Goal: Task Accomplishment & Management: Manage account settings

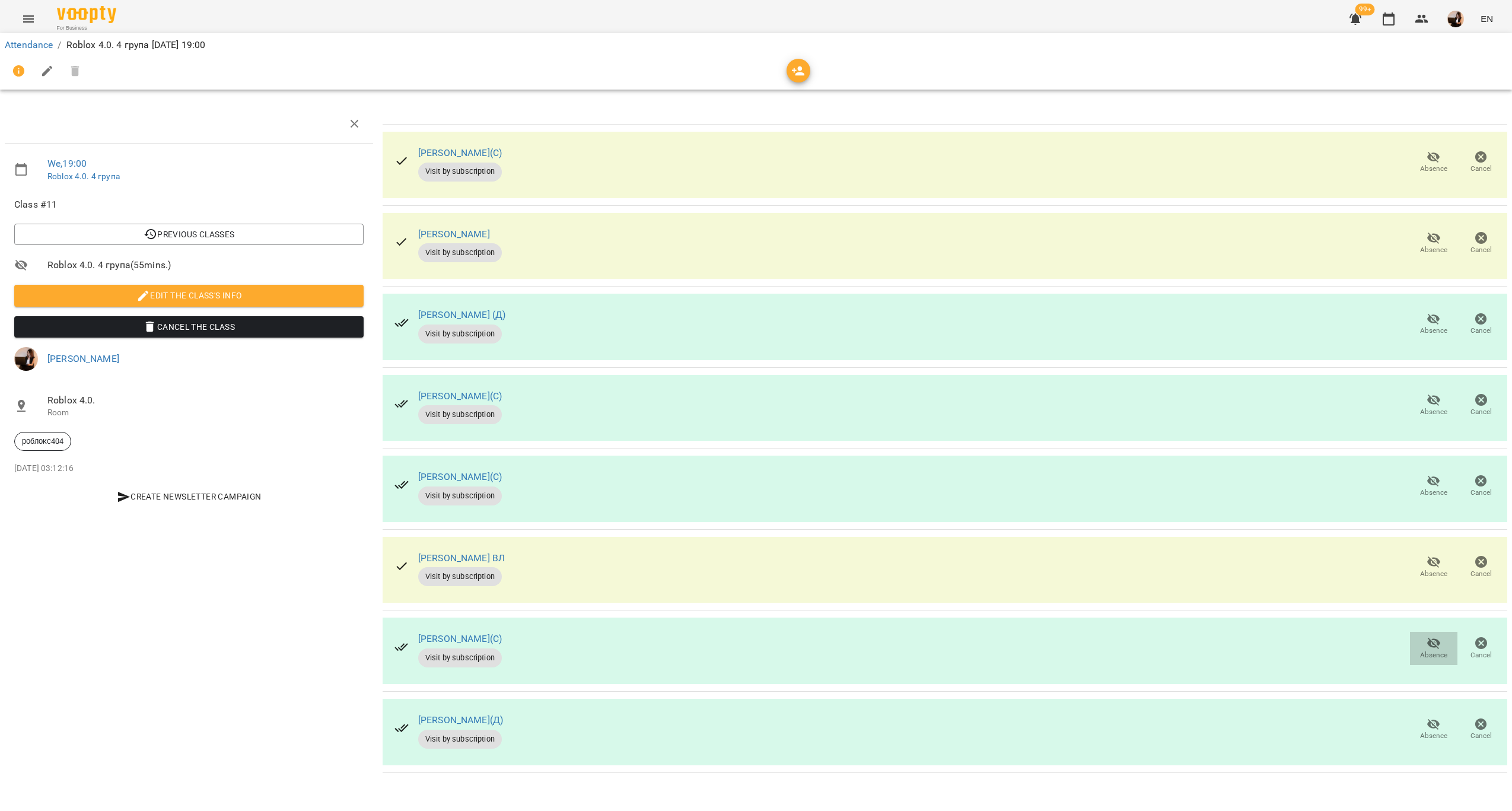
click at [1435, 641] on icon "button" at bounding box center [1434, 643] width 14 height 14
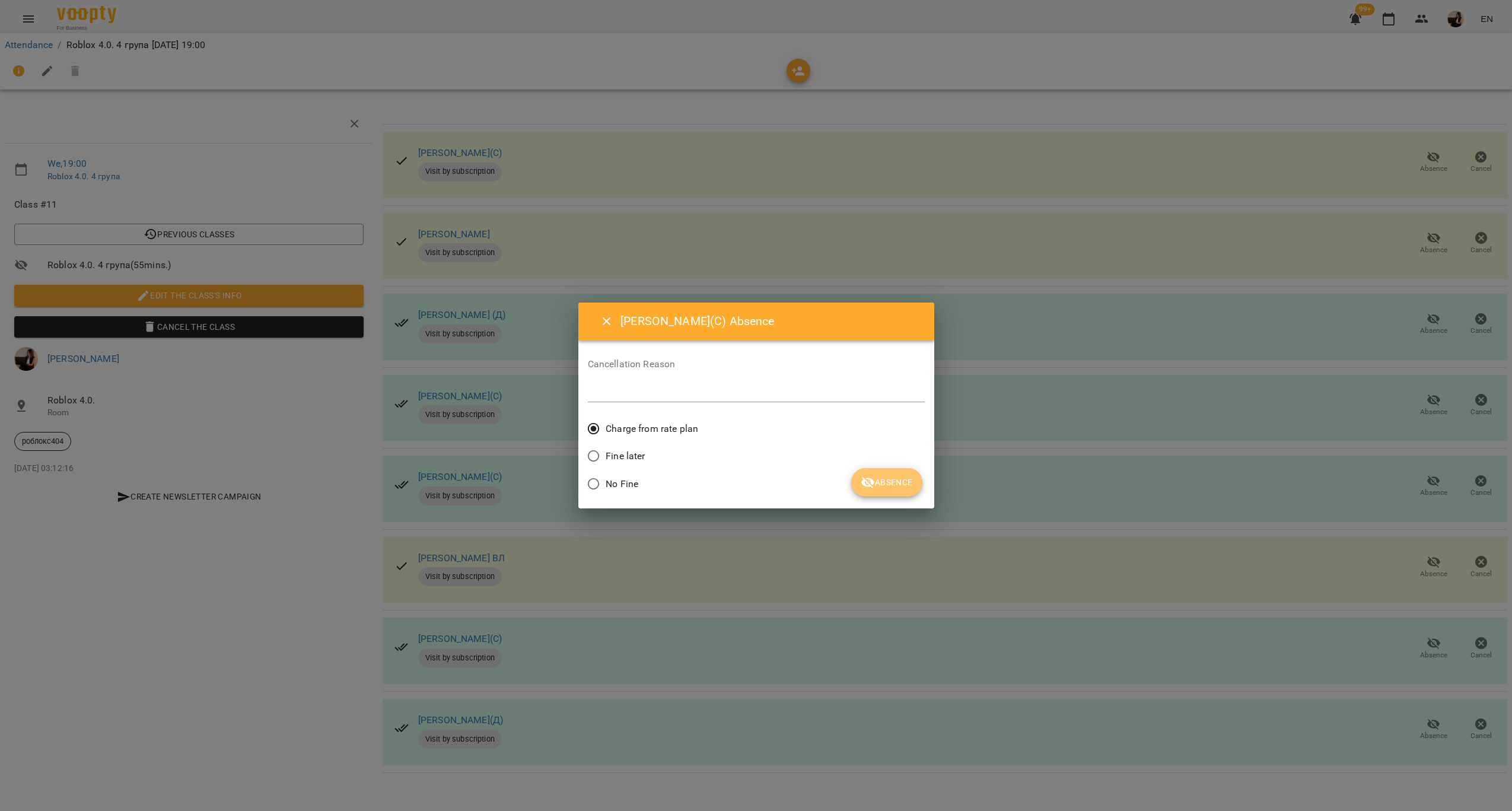
click at [874, 483] on icon "submit" at bounding box center [868, 483] width 13 height 12
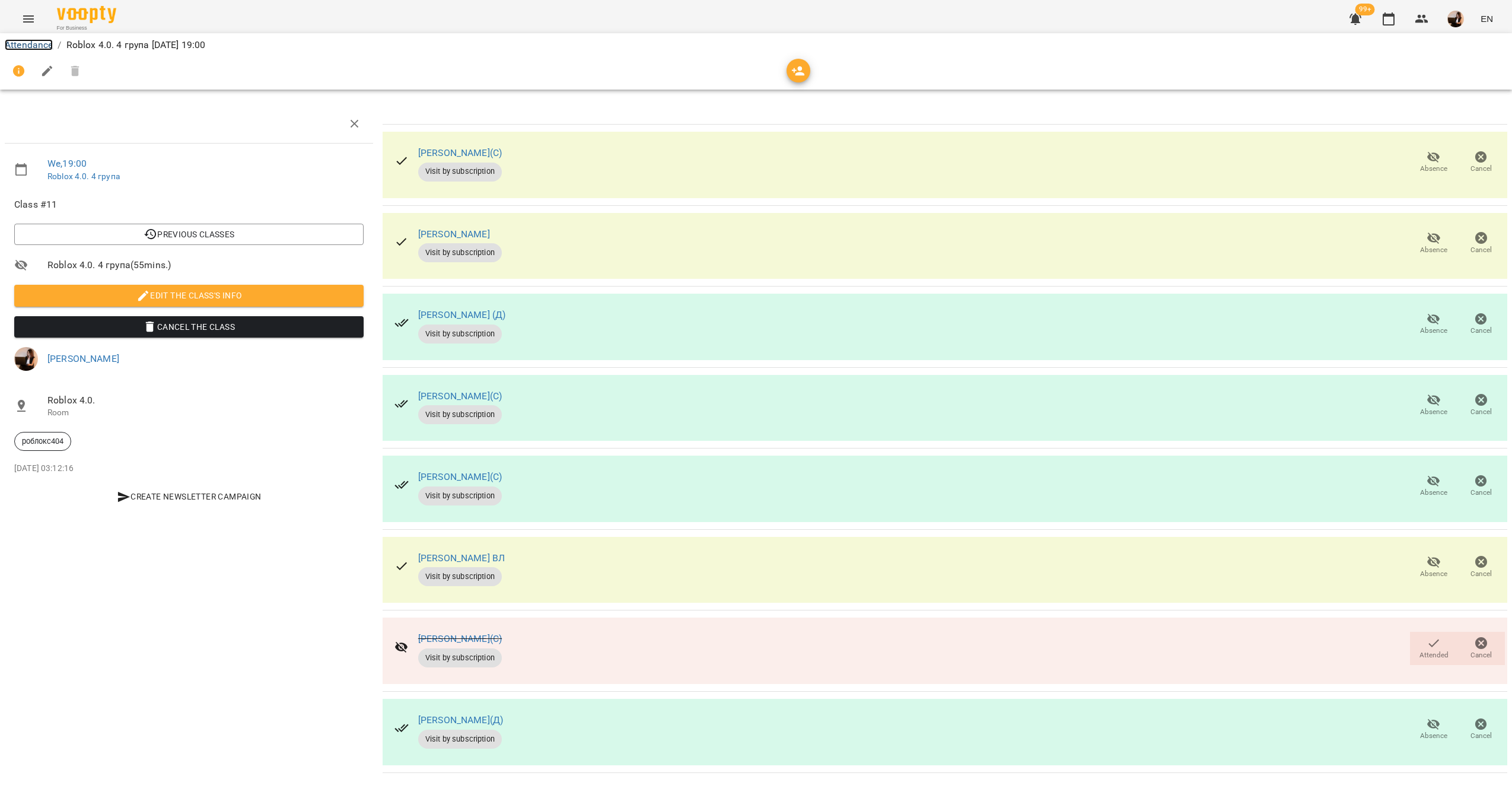
click at [15, 45] on link "Attendance" at bounding box center [29, 45] width 48 height 12
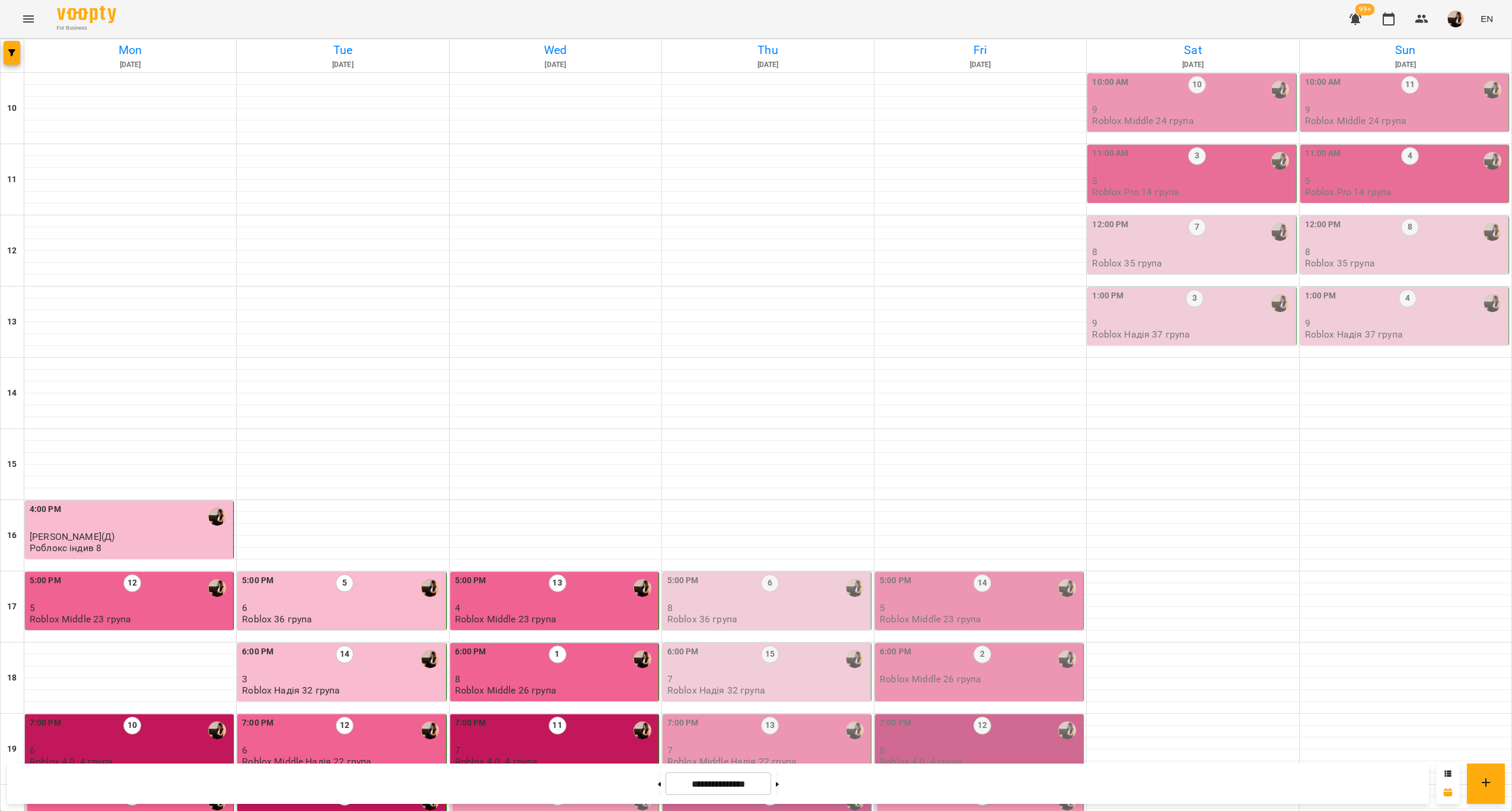
scroll to position [241, 0]
click at [604, 788] on div "8:00 PM 11" at bounding box center [555, 802] width 201 height 29
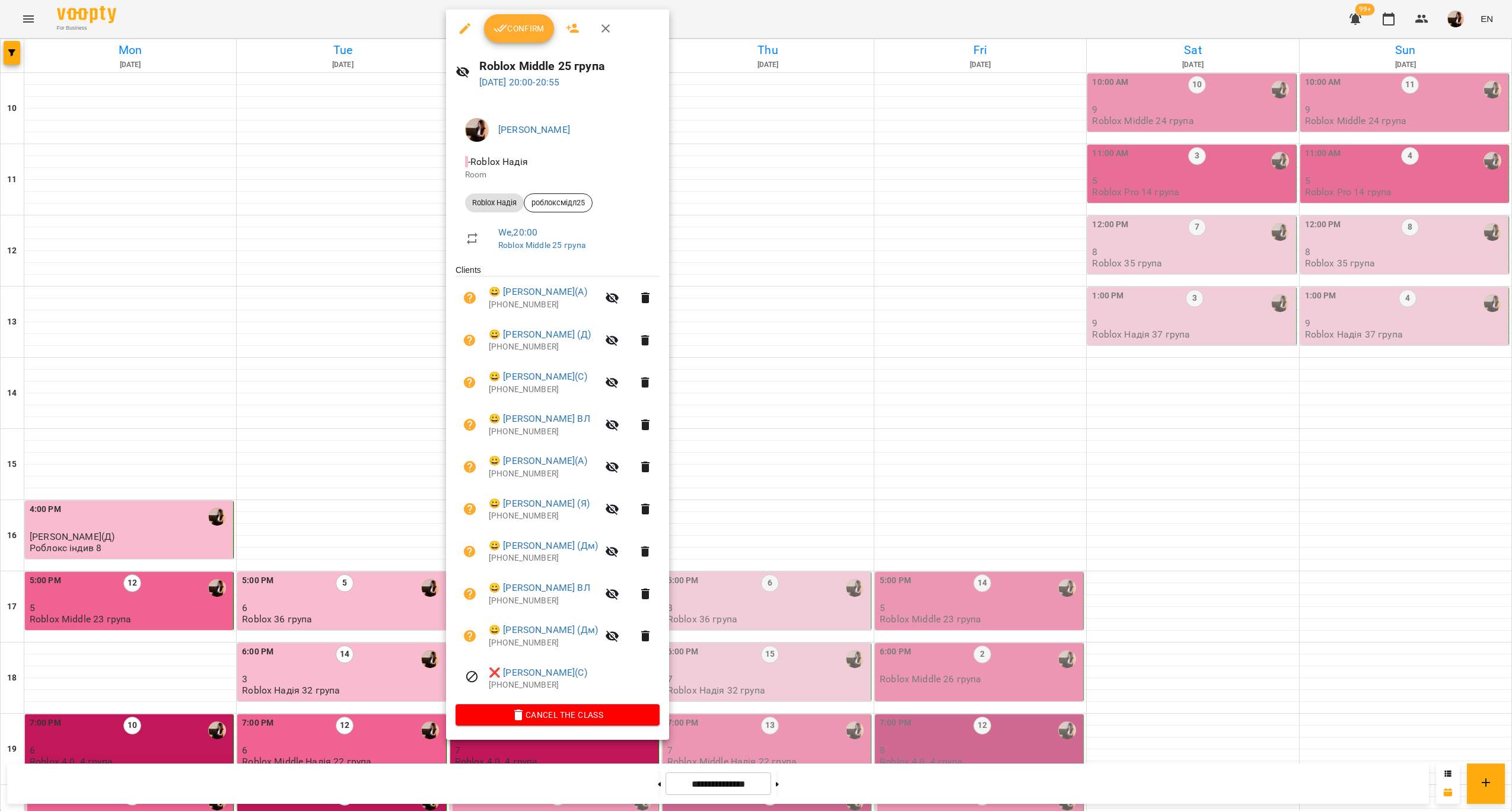
click at [832, 449] on div at bounding box center [756, 406] width 1512 height 811
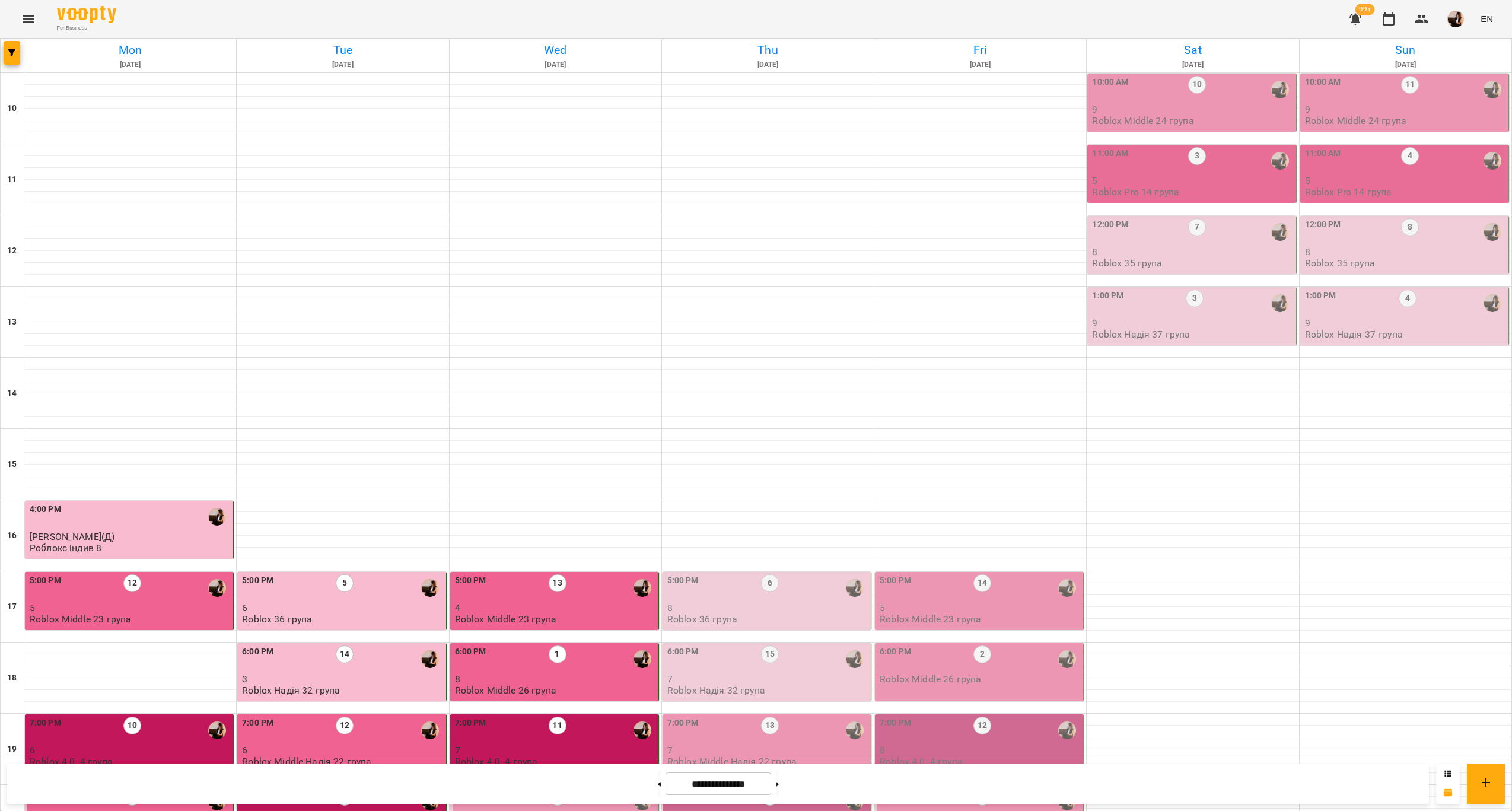
click at [624, 810] on p "9" at bounding box center [555, 821] width 201 height 10
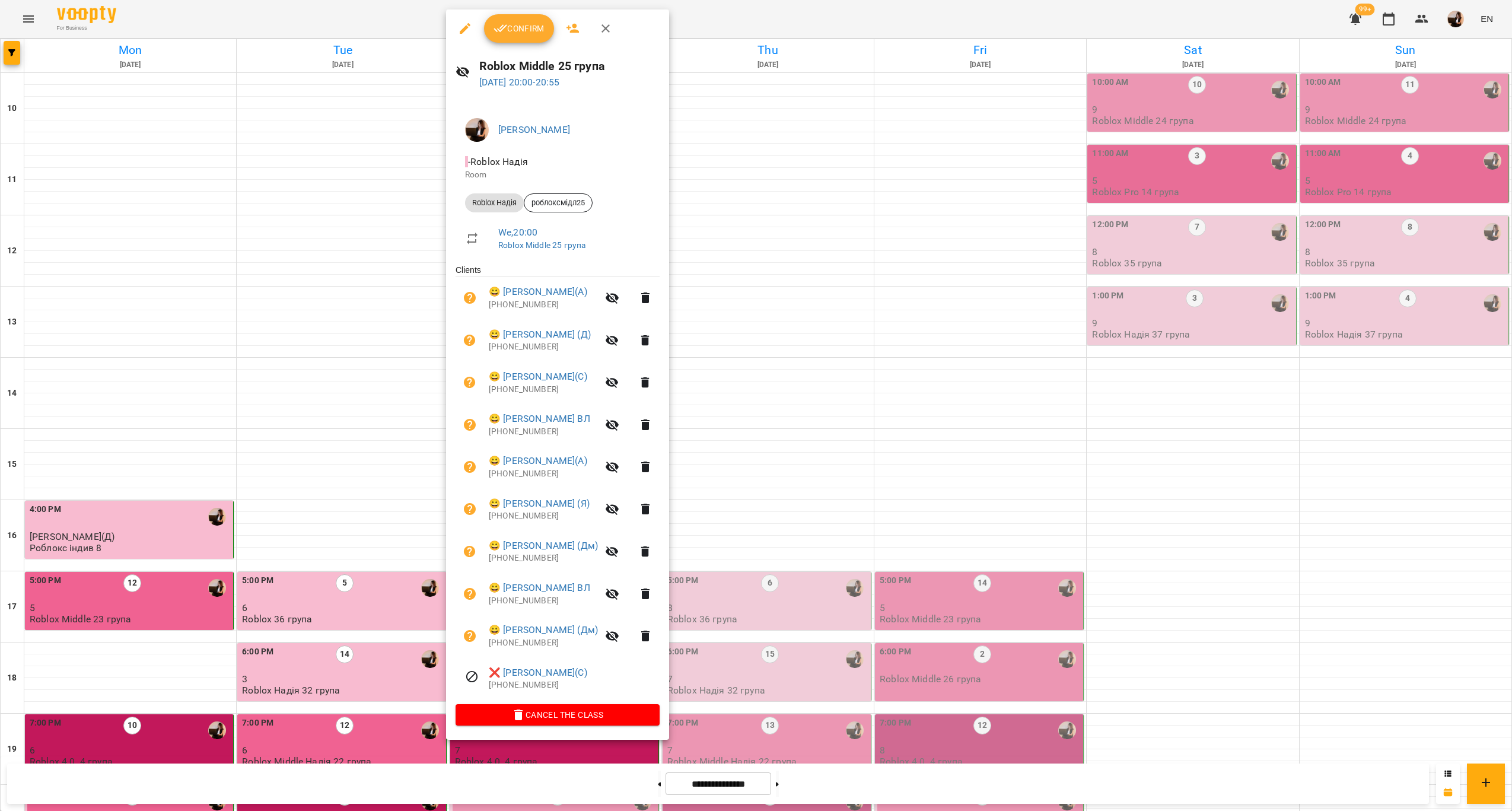
click at [519, 27] on span "Confirm" at bounding box center [518, 29] width 51 height 14
